Goal: Information Seeking & Learning: Find specific fact

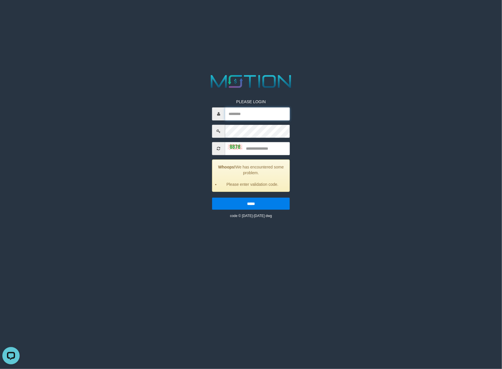
click at [274, 113] on input "text" at bounding box center [257, 114] width 65 height 13
paste input "*********"
type input "*********"
click at [272, 146] on input "text" at bounding box center [257, 148] width 65 height 13
type input "****"
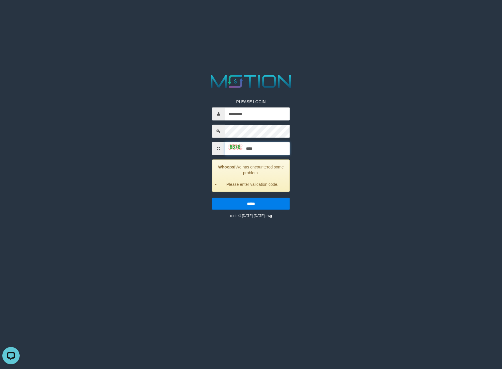
click at [212, 198] on input "*****" at bounding box center [251, 204] width 78 height 12
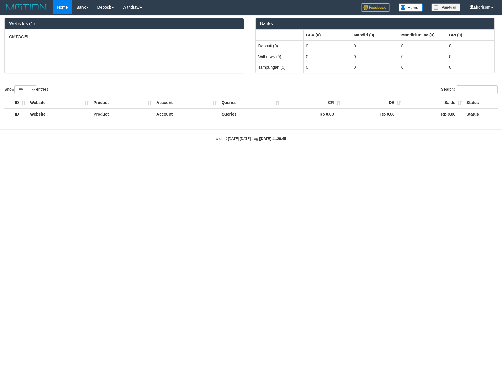
select select "***"
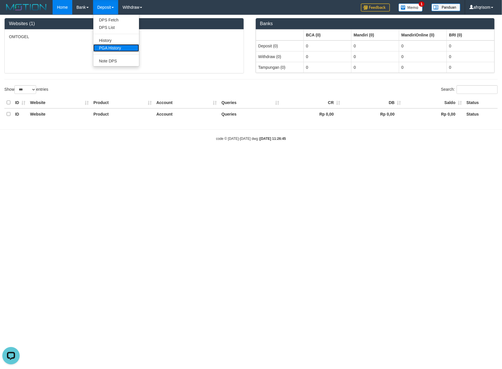
click at [108, 46] on link "PGA History" at bounding box center [116, 48] width 46 height 8
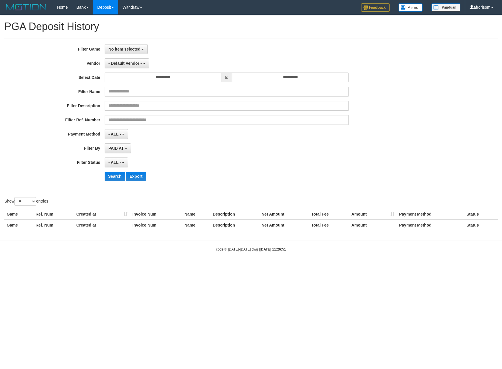
select select
select select "**"
click at [113, 46] on button "No item selected" at bounding box center [126, 49] width 43 height 10
click at [130, 79] on label "[ITOTO] OMTOGEL" at bounding box center [141, 79] width 73 height 9
select select "***"
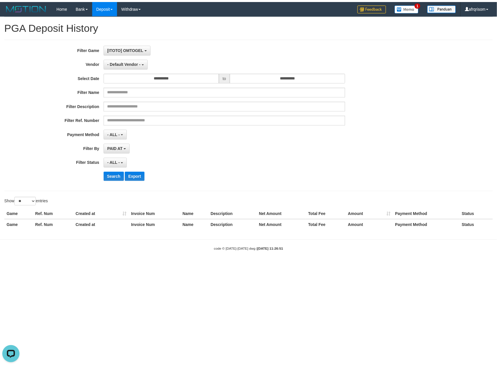
scroll to position [5, 0]
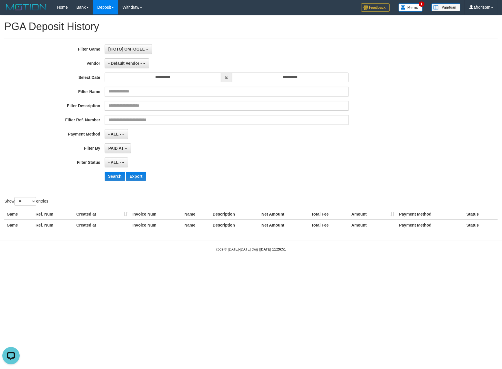
drag, startPoint x: 309, startPoint y: 177, endPoint x: 255, endPoint y: 150, distance: 60.5
click at [309, 177] on div "Search Export" at bounding box center [262, 176] width 314 height 9
click at [263, 165] on div "- ALL - SELECT ALL - ALL - SELECT STATUS PENDING/UNPAID PAID CANCELED EXPIRED" at bounding box center [227, 163] width 244 height 10
click at [134, 64] on span "- Default Vendor -" at bounding box center [125, 63] width 34 height 5
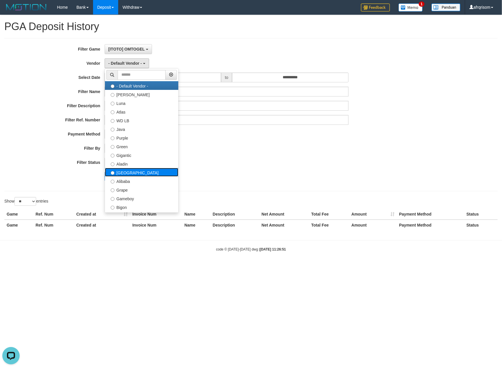
click at [127, 175] on label "[GEOGRAPHIC_DATA]" at bounding box center [141, 172] width 73 height 9
select select "**********"
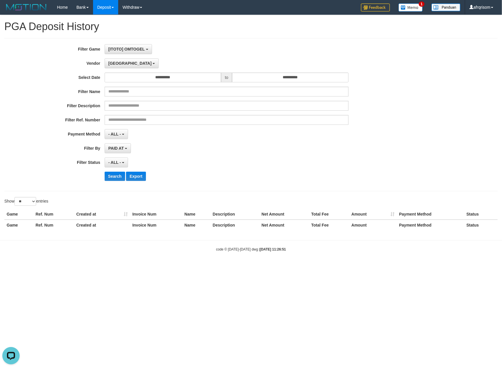
click at [235, 153] on div "PAID AT PAID AT CREATED AT" at bounding box center [227, 148] width 244 height 10
click at [30, 204] on select "** ** ** ***" at bounding box center [25, 201] width 22 height 9
select select "***"
click at [15, 198] on select "** ** ** ***" at bounding box center [25, 201] width 22 height 9
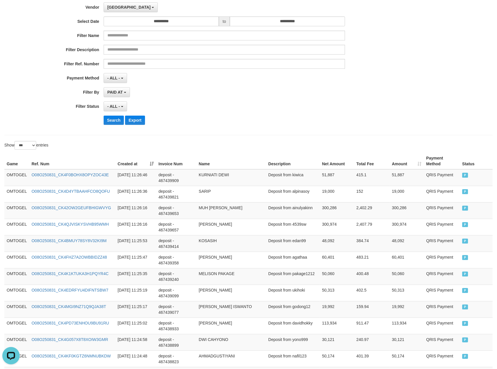
scroll to position [51, 0]
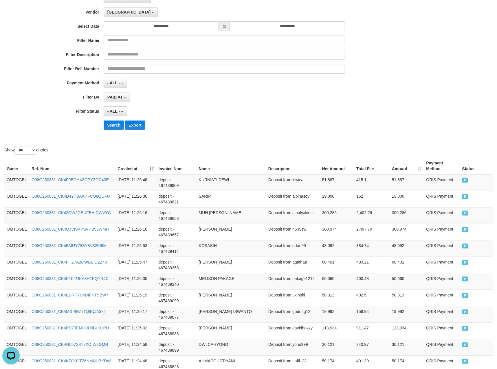
click at [151, 167] on th "Created at" at bounding box center [135, 166] width 41 height 16
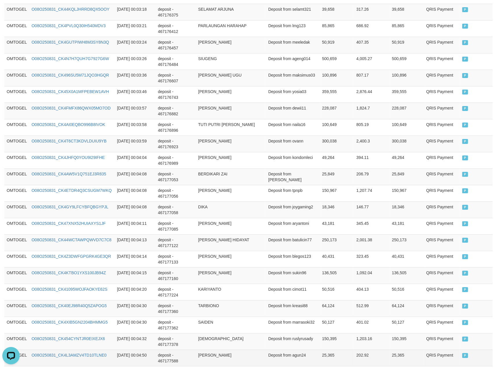
scroll to position [1578, 0]
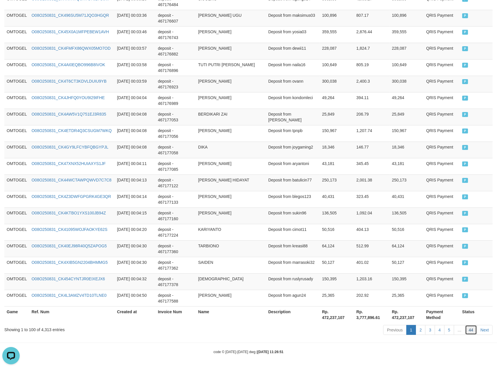
click at [472, 329] on link "44" at bounding box center [471, 330] width 12 height 10
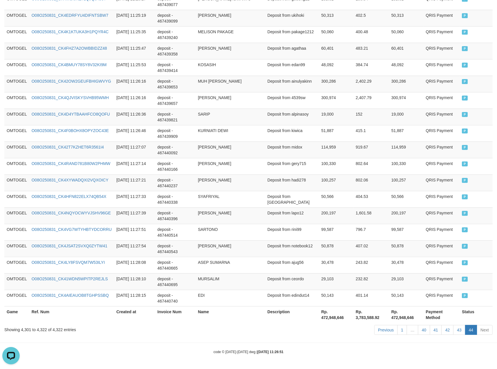
scroll to position [285, 0]
click at [306, 241] on td "Deposit from notebook12" at bounding box center [292, 249] width 54 height 16
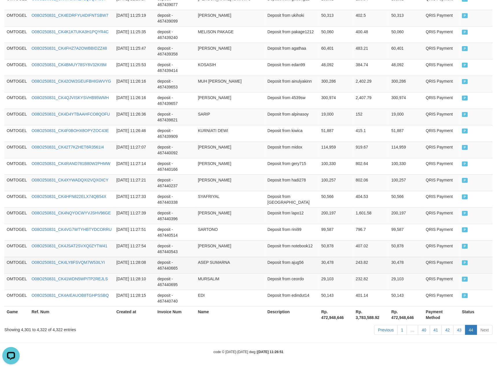
click at [368, 257] on td "243.82" at bounding box center [371, 265] width 36 height 16
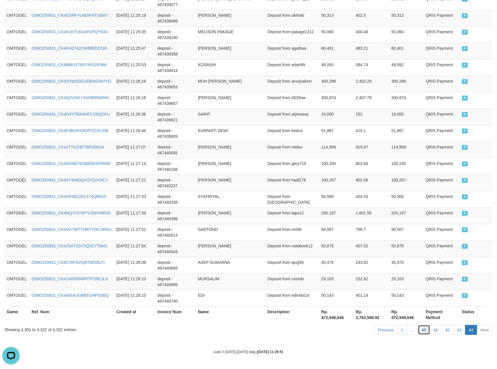
click at [425, 332] on link "40" at bounding box center [424, 330] width 12 height 10
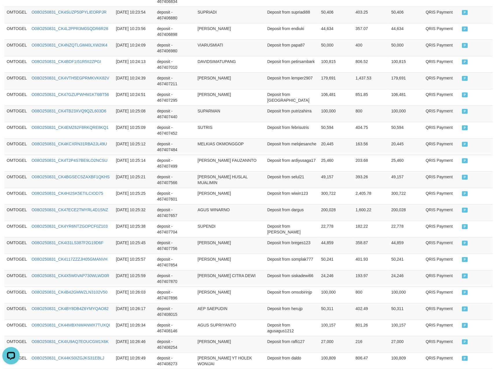
scroll to position [1578, 0]
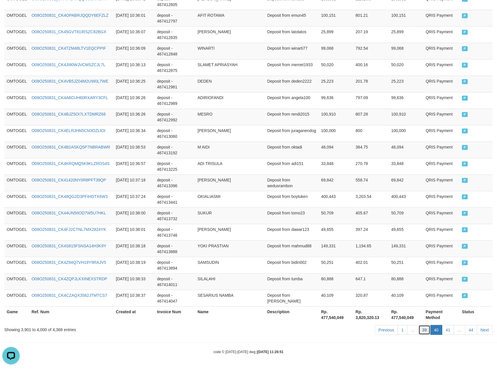
click at [423, 329] on link "39" at bounding box center [424, 330] width 12 height 10
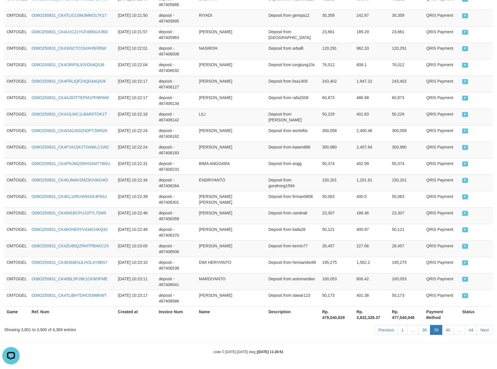
click at [423, 329] on link "38" at bounding box center [424, 330] width 12 height 10
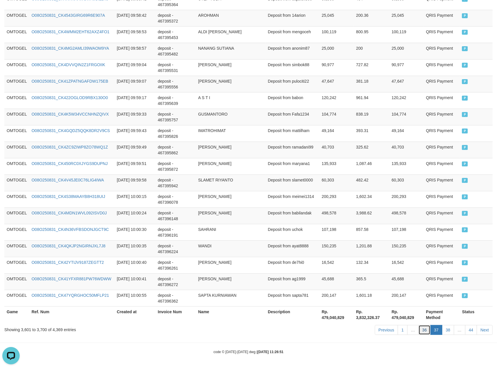
click at [422, 330] on link "36" at bounding box center [424, 330] width 12 height 10
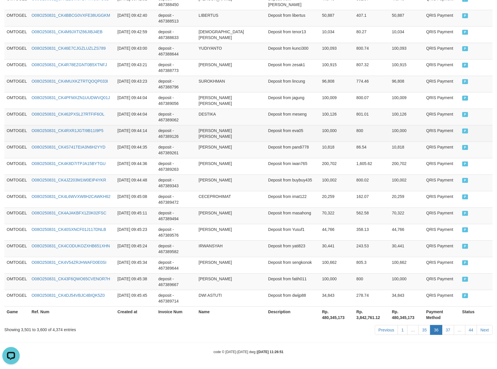
click at [289, 126] on td "Deposit from eva05" at bounding box center [293, 133] width 54 height 16
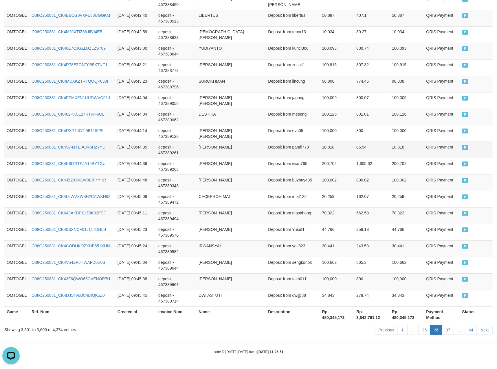
click at [224, 150] on td "[PERSON_NAME]" at bounding box center [230, 150] width 69 height 16
click at [183, 151] on td "deposit - 467389261" at bounding box center [176, 150] width 40 height 16
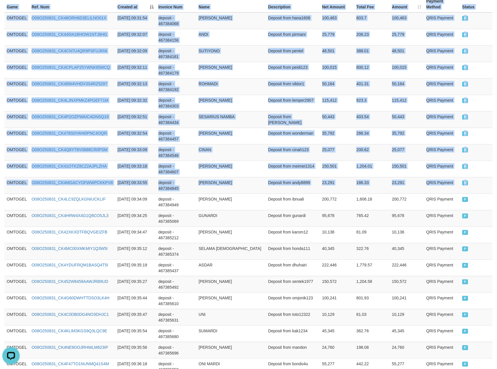
drag, startPoint x: 8, startPoint y: 200, endPoint x: 503, endPoint y: 214, distance: 495.4
copy table "Game Ref. Num Created at Invoice Num Name Description Net Amount Total Fee Amou…"
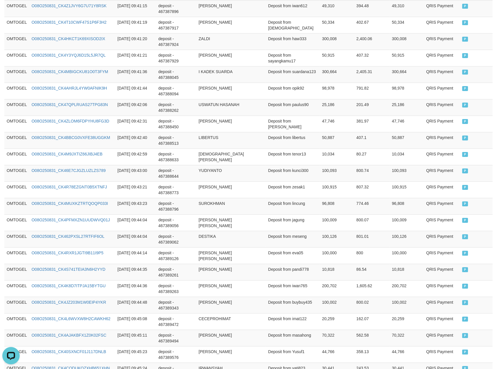
scroll to position [1578, 0]
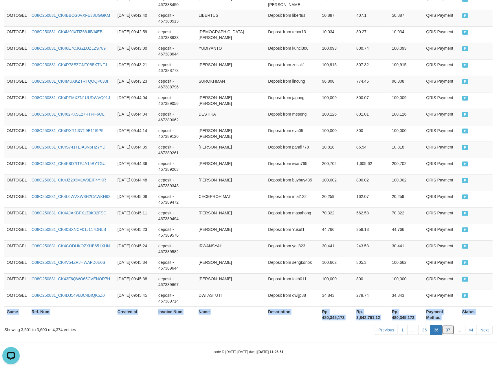
click at [447, 332] on link "37" at bounding box center [448, 330] width 12 height 10
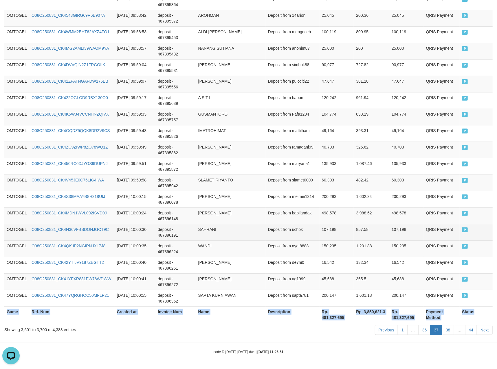
copy table "Game Ref. Num Created at Invoice Num Name Description Net Amount Total Fee Amou…"
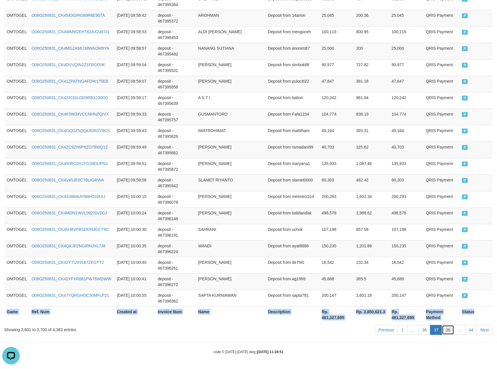
click at [447, 330] on link "38" at bounding box center [448, 330] width 12 height 10
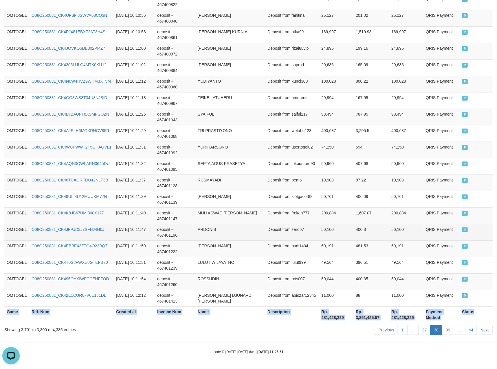
copy table "Game Ref. Num Created at Invoice Num Name Description Net Amount Total Fee Amou…"
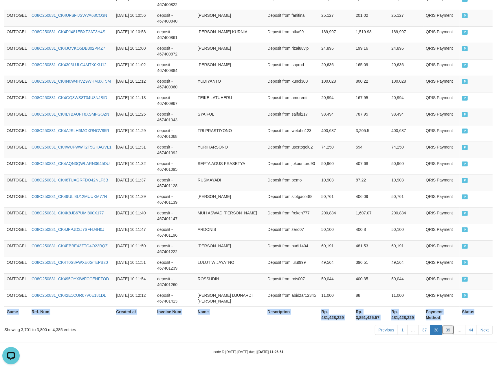
click at [446, 333] on link "39" at bounding box center [448, 330] width 12 height 10
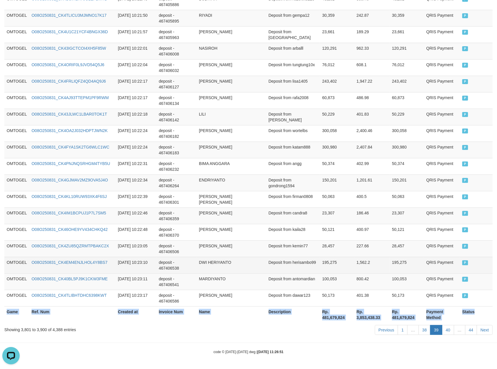
copy table "Game Ref. Num Created at Invoice Num Name Description Net Amount Total Fee Amou…"
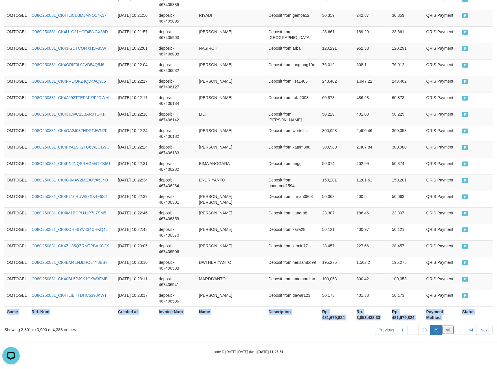
click at [448, 331] on link "40" at bounding box center [448, 330] width 12 height 10
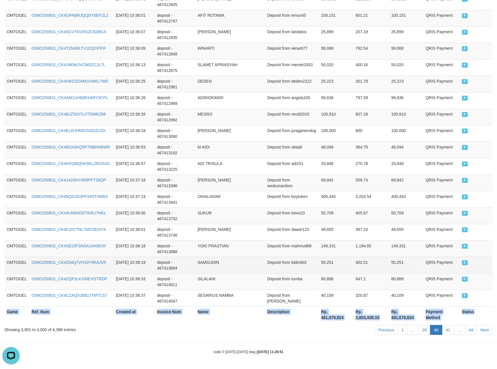
copy table "Game Ref. Num Created at Invoice Num Name Description Net Amount Total Fee Amou…"
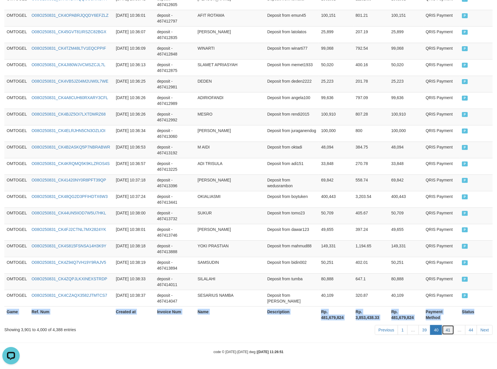
click at [447, 331] on link "41" at bounding box center [448, 330] width 12 height 10
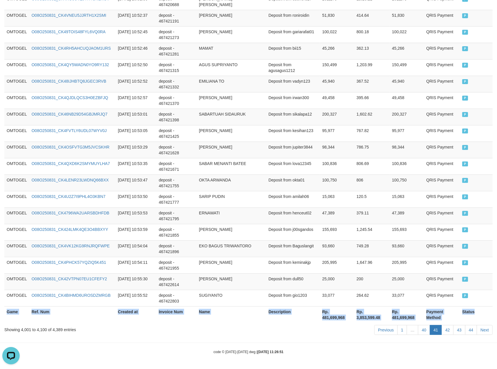
copy table "Game Ref. Num Created at Invoice Num Name Description Net Amount Total Fee Amou…"
click at [447, 331] on link "42" at bounding box center [447, 330] width 12 height 10
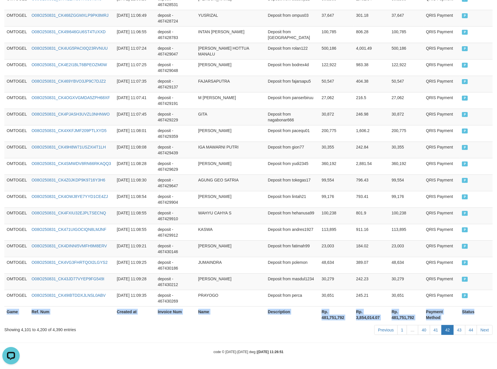
copy table "Game Ref. Num Created at Invoice Num Name Description Net Amount Total Fee Amou…"
click at [435, 332] on link "41" at bounding box center [436, 330] width 12 height 10
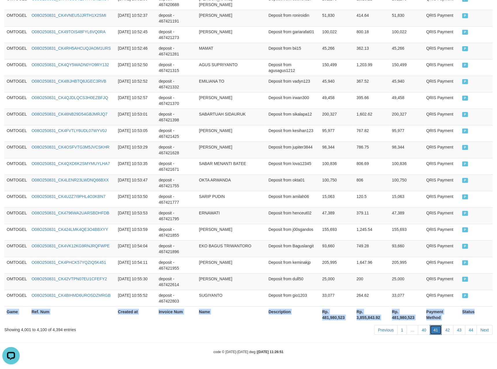
click at [434, 329] on link "41" at bounding box center [436, 330] width 12 height 10
click at [448, 331] on link "42" at bounding box center [447, 330] width 12 height 10
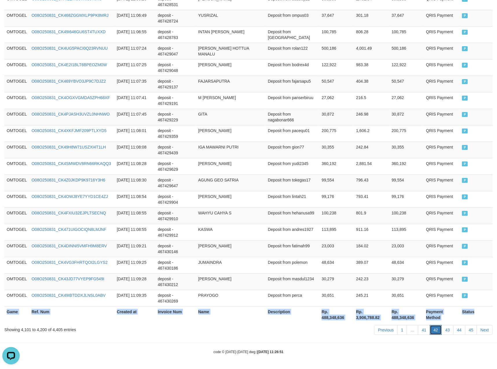
click at [435, 328] on link "42" at bounding box center [436, 330] width 12 height 10
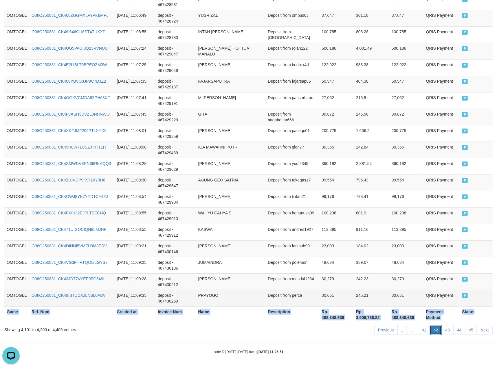
copy table "Game Ref. Num Created at Invoice Num Name Description Net Amount Total Fee Amou…"
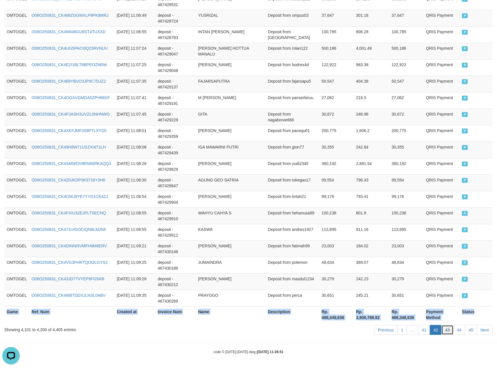
click at [444, 332] on link "43" at bounding box center [447, 330] width 12 height 10
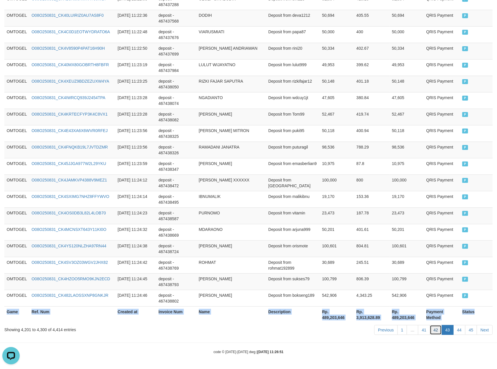
click at [437, 332] on link "42" at bounding box center [436, 330] width 12 height 10
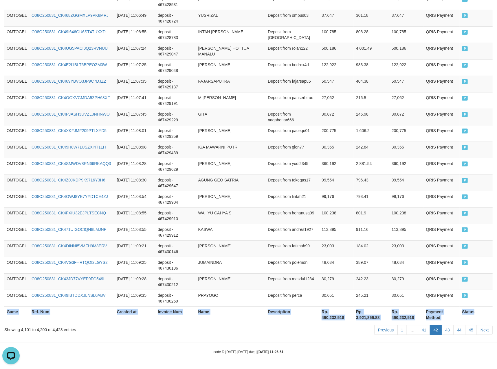
click at [430, 331] on link "42" at bounding box center [436, 330] width 12 height 10
click at [449, 333] on link "43" at bounding box center [447, 330] width 12 height 10
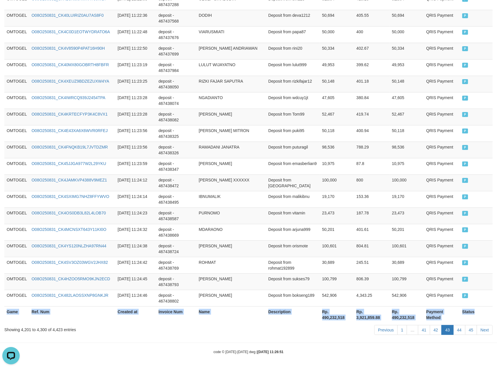
copy table "Game Ref. Num Created at Invoice Num Name Description Net Amount Total Fee Amou…"
click at [455, 329] on link "44" at bounding box center [459, 330] width 12 height 10
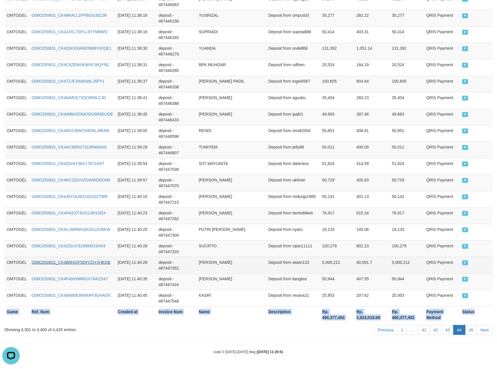
copy table "Game Ref. Num Created at Invoice Num Name Description Net Amount Total Fee Amou…"
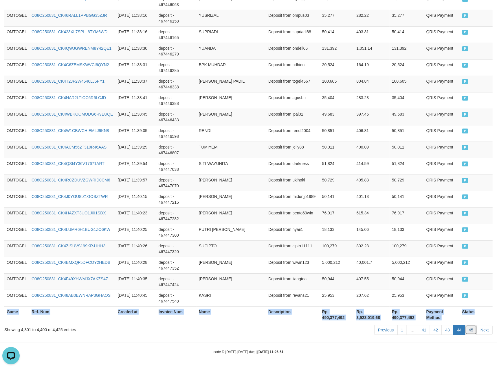
click at [466, 327] on link "45" at bounding box center [471, 330] width 12 height 10
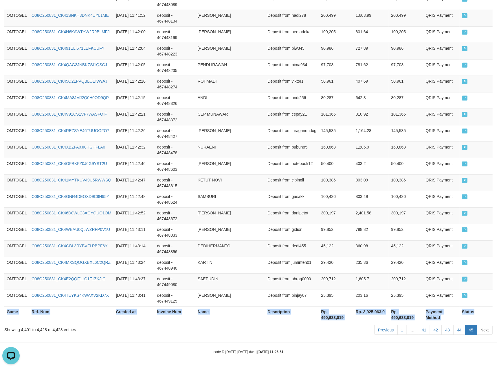
scroll to position [384, 0]
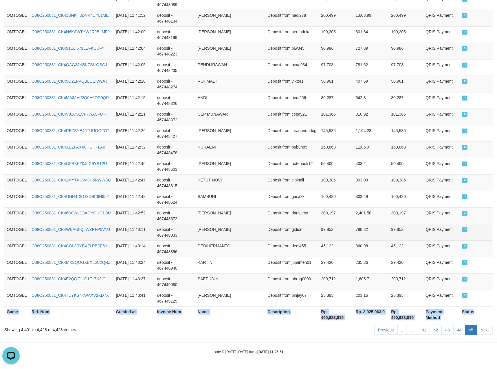
click at [316, 238] on td "Deposit from gidion" at bounding box center [292, 232] width 54 height 16
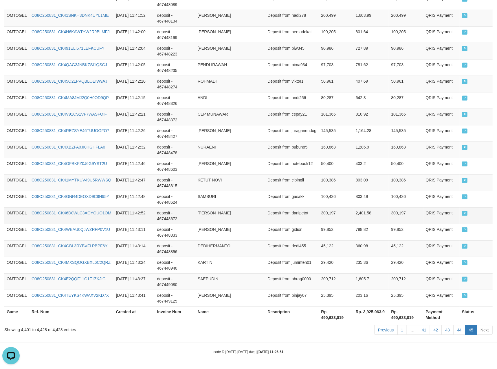
click at [285, 220] on td "Deposit from danipetot" at bounding box center [292, 216] width 54 height 16
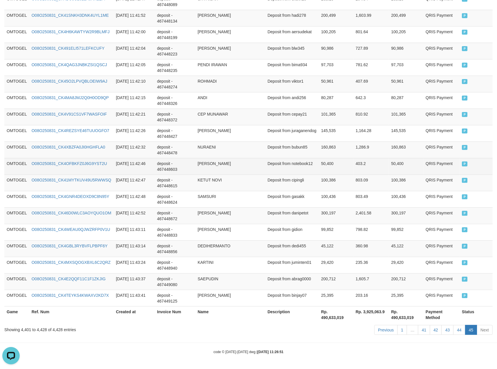
click at [311, 166] on td "Deposit from notebook12" at bounding box center [292, 166] width 54 height 16
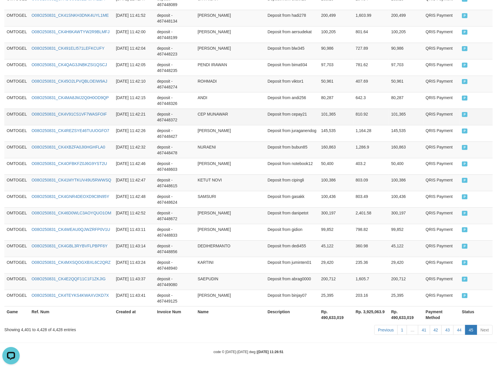
click at [318, 115] on td "Deposit from cepay21" at bounding box center [292, 117] width 54 height 16
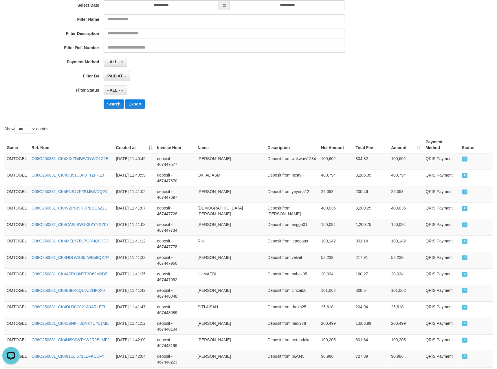
scroll to position [0, 0]
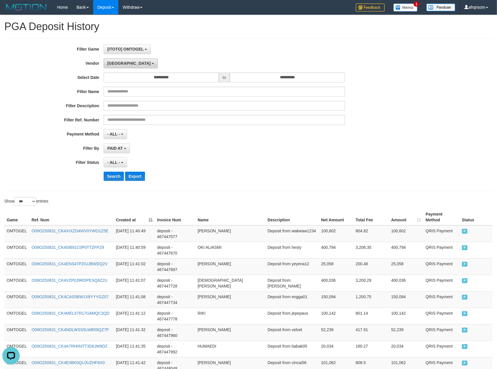
click at [116, 63] on span "[GEOGRAPHIC_DATA]" at bounding box center [128, 63] width 43 height 5
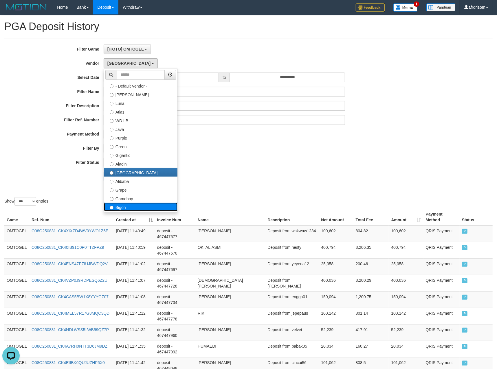
click at [128, 208] on label "Bigon" at bounding box center [140, 207] width 73 height 9
select select "**********"
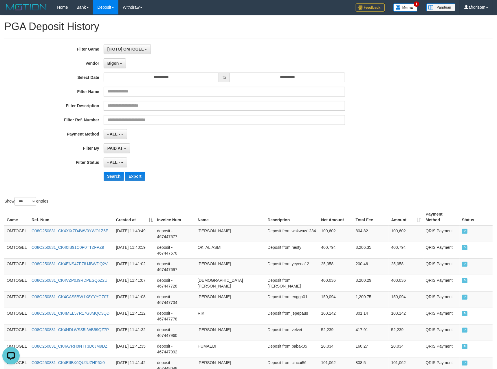
click at [193, 185] on div "**********" at bounding box center [207, 114] width 414 height 141
click at [112, 179] on button "Search" at bounding box center [114, 176] width 21 height 9
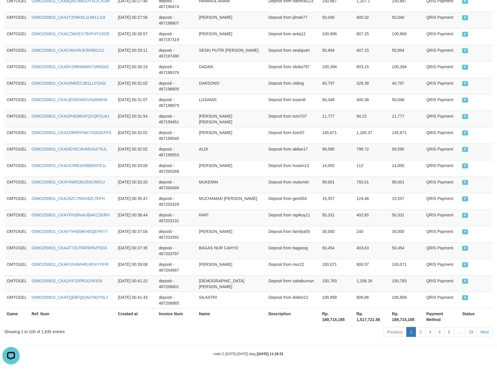
scroll to position [1578, 0]
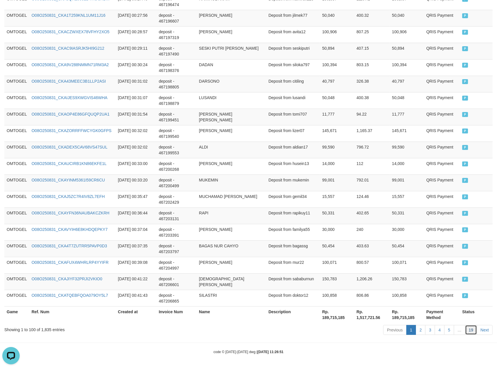
click at [468, 327] on link "19" at bounding box center [471, 330] width 12 height 10
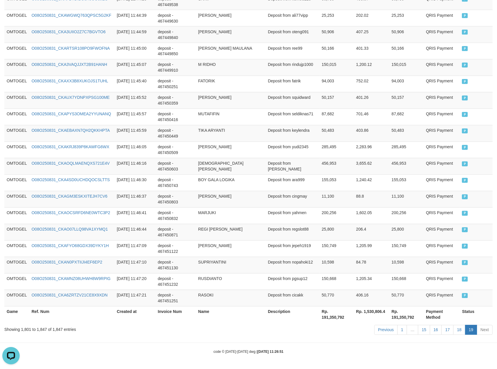
scroll to position [699, 0]
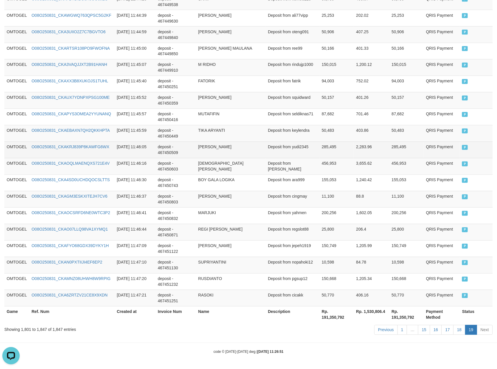
click at [240, 146] on td "[PERSON_NAME]" at bounding box center [231, 150] width 70 height 16
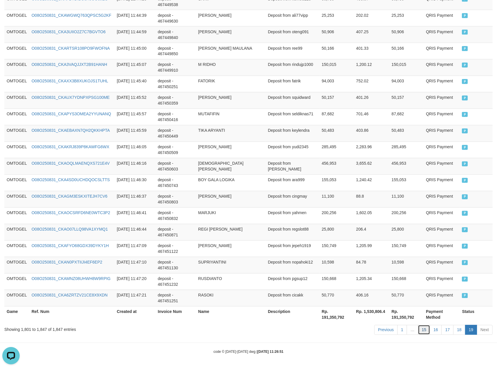
click at [423, 331] on link "15" at bounding box center [424, 330] width 12 height 10
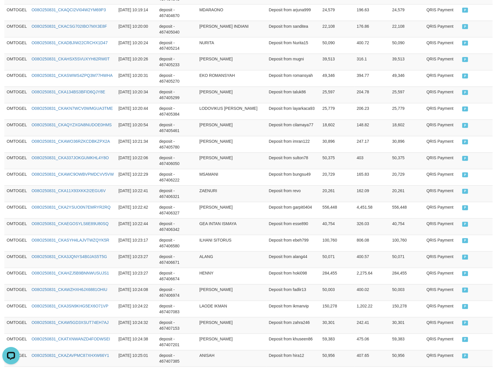
scroll to position [1578, 0]
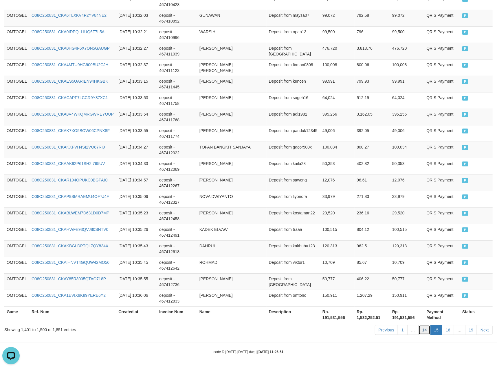
click at [422, 329] on link "14" at bounding box center [424, 330] width 12 height 10
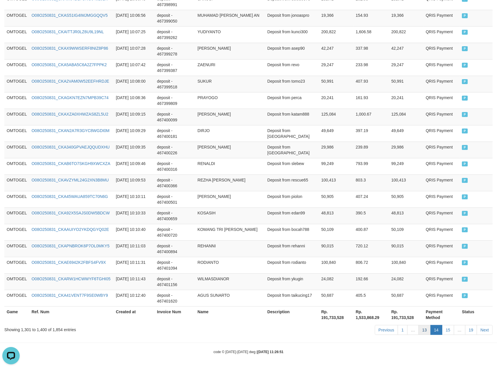
click at [422, 333] on link "13" at bounding box center [424, 330] width 12 height 10
click at [383, 274] on td "192.66" at bounding box center [371, 282] width 36 height 16
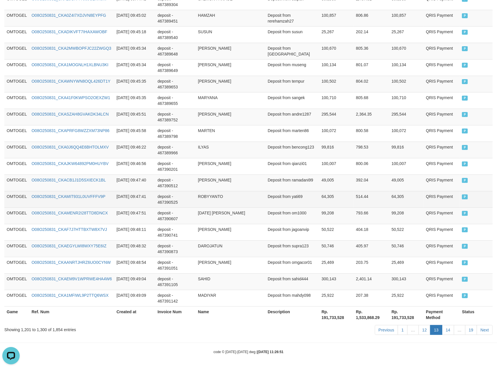
click at [297, 197] on td "Deposit from yati69" at bounding box center [292, 199] width 54 height 16
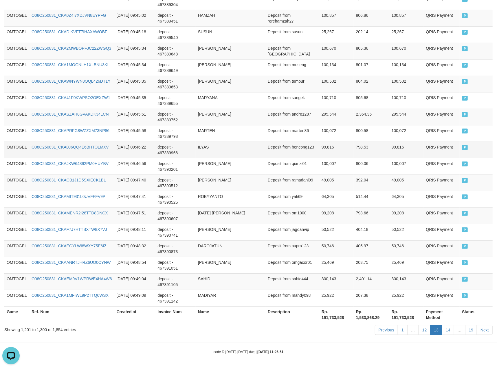
click at [264, 150] on td "ILYAS" at bounding box center [231, 150] width 70 height 16
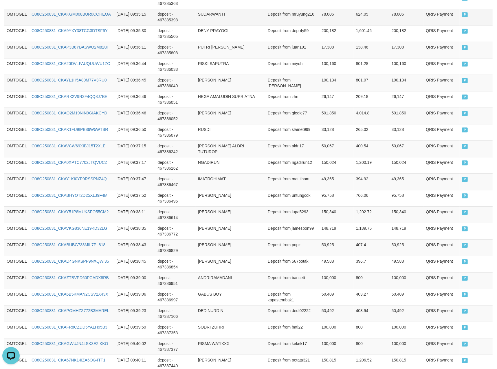
scroll to position [346, 0]
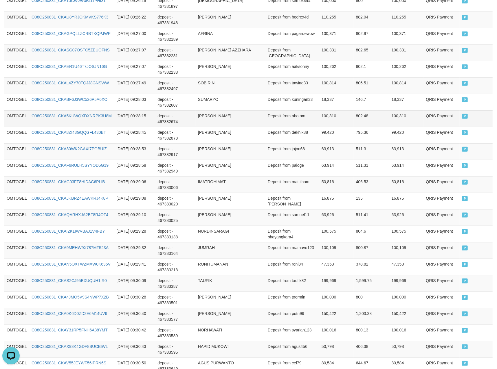
click at [225, 113] on td "[PERSON_NAME]" at bounding box center [231, 118] width 70 height 16
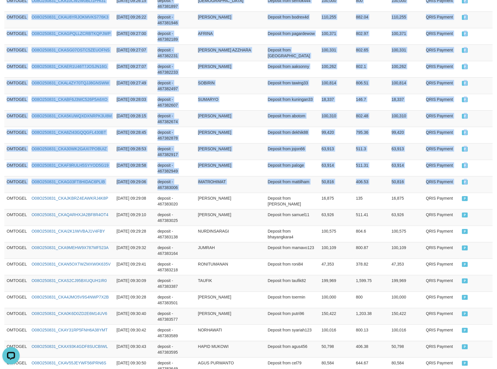
drag, startPoint x: 7, startPoint y: 200, endPoint x: 503, endPoint y: 211, distance: 495.6
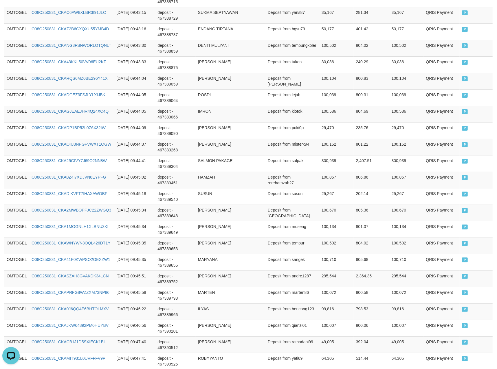
scroll to position [1578, 0]
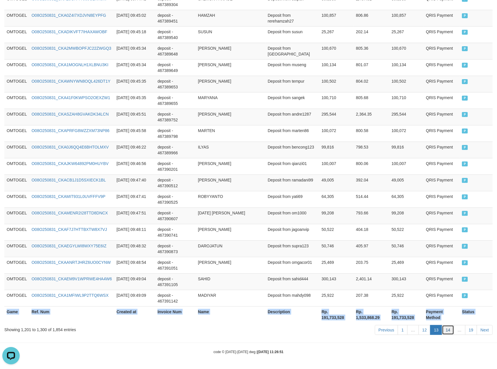
click at [446, 330] on link "14" at bounding box center [448, 330] width 12 height 10
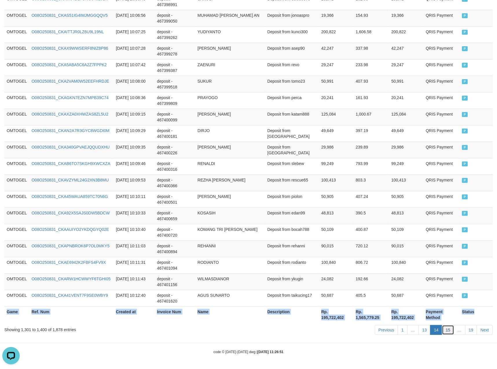
click at [443, 328] on link "15" at bounding box center [448, 330] width 12 height 10
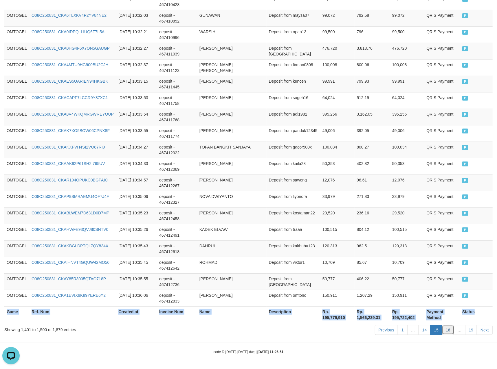
click at [445, 329] on link "16" at bounding box center [448, 330] width 12 height 10
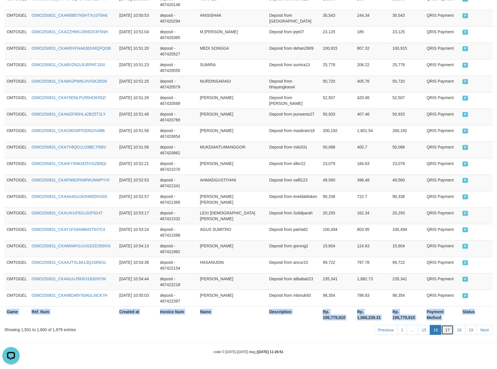
click at [446, 330] on link "17" at bounding box center [447, 330] width 12 height 10
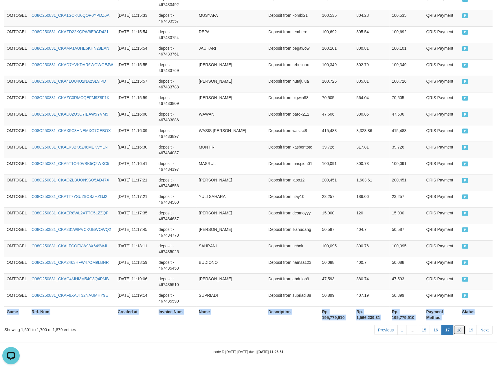
click at [458, 330] on link "18" at bounding box center [459, 330] width 12 height 10
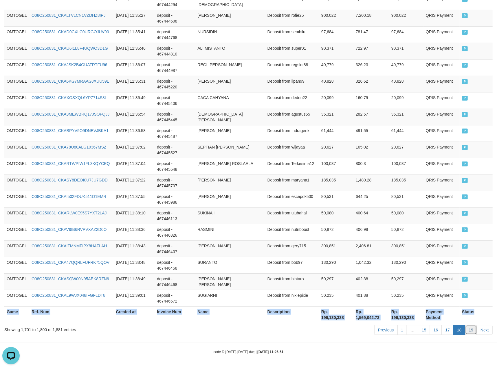
click at [470, 334] on link "19" at bounding box center [471, 330] width 12 height 10
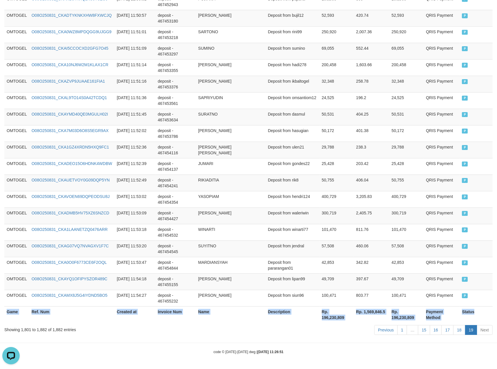
scroll to position [1280, 0]
click at [395, 188] on td "50,755" at bounding box center [406, 183] width 34 height 16
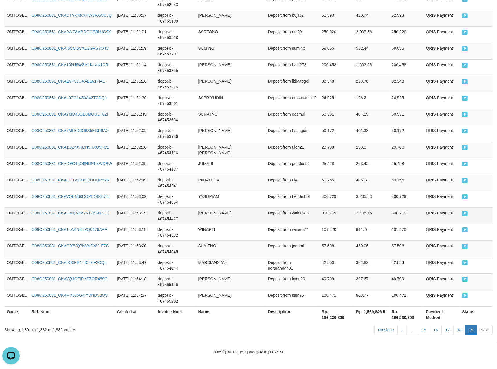
click at [348, 218] on td "300,719" at bounding box center [336, 216] width 34 height 16
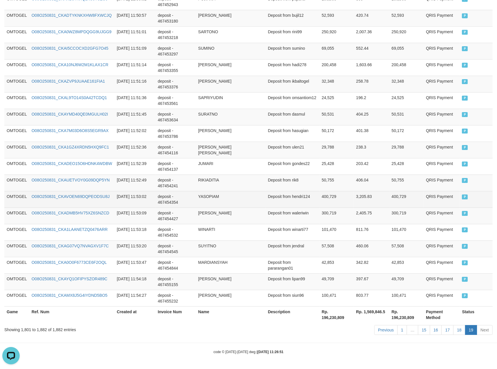
click at [191, 197] on td "deposit - 467454354" at bounding box center [175, 199] width 40 height 16
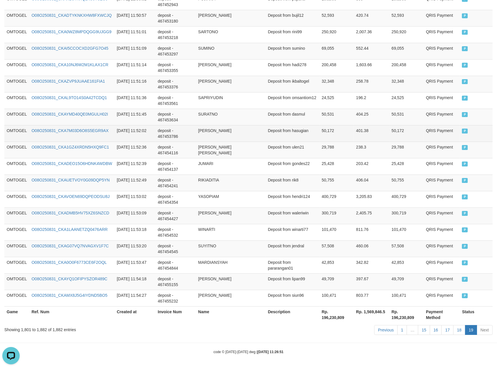
click at [277, 125] on td "Deposit from hasugian" at bounding box center [293, 133] width 54 height 16
click at [266, 126] on td "Deposit from hasugian" at bounding box center [293, 133] width 54 height 16
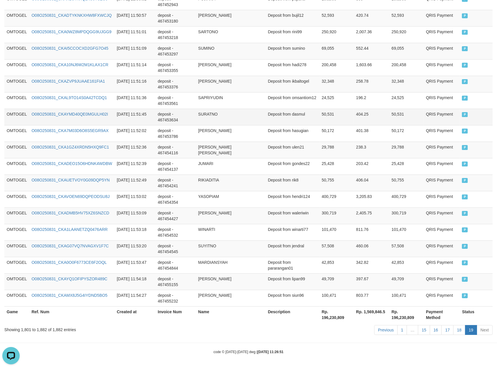
click at [214, 116] on td "SURATNO" at bounding box center [231, 117] width 70 height 16
